Goal: Information Seeking & Learning: Learn about a topic

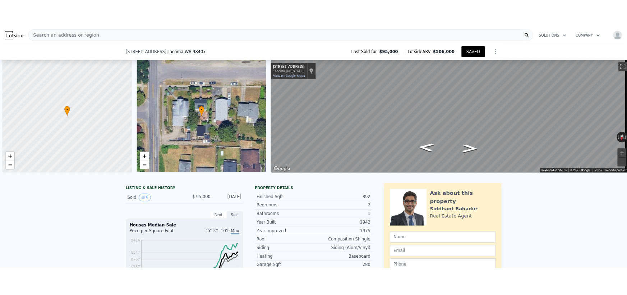
scroll to position [0, 172]
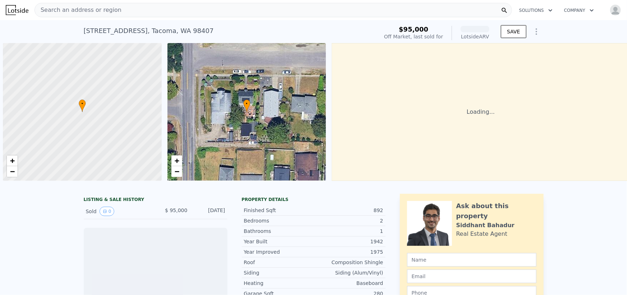
scroll to position [0, 3]
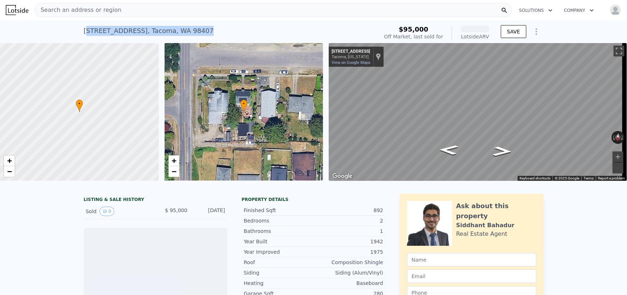
drag, startPoint x: 113, startPoint y: 32, endPoint x: 81, endPoint y: 31, distance: 32.0
click at [84, 31] on div "5016 N 39th St , Tacoma , WA 98407 Sold Dec 1997 for $95k (~ARV )" at bounding box center [230, 33] width 292 height 20
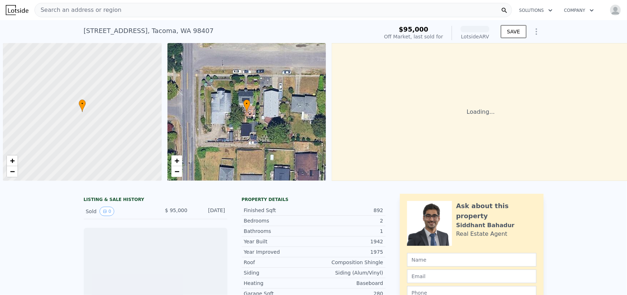
scroll to position [0, 3]
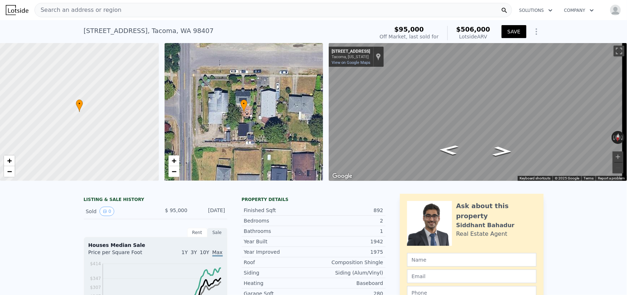
click at [333, 33] on div "5016 N 39th St , Tacoma , WA 98407 Sold Dec 1997 for $95k (~ARV $506k )" at bounding box center [227, 33] width 287 height 20
